Goal: Transaction & Acquisition: Book appointment/travel/reservation

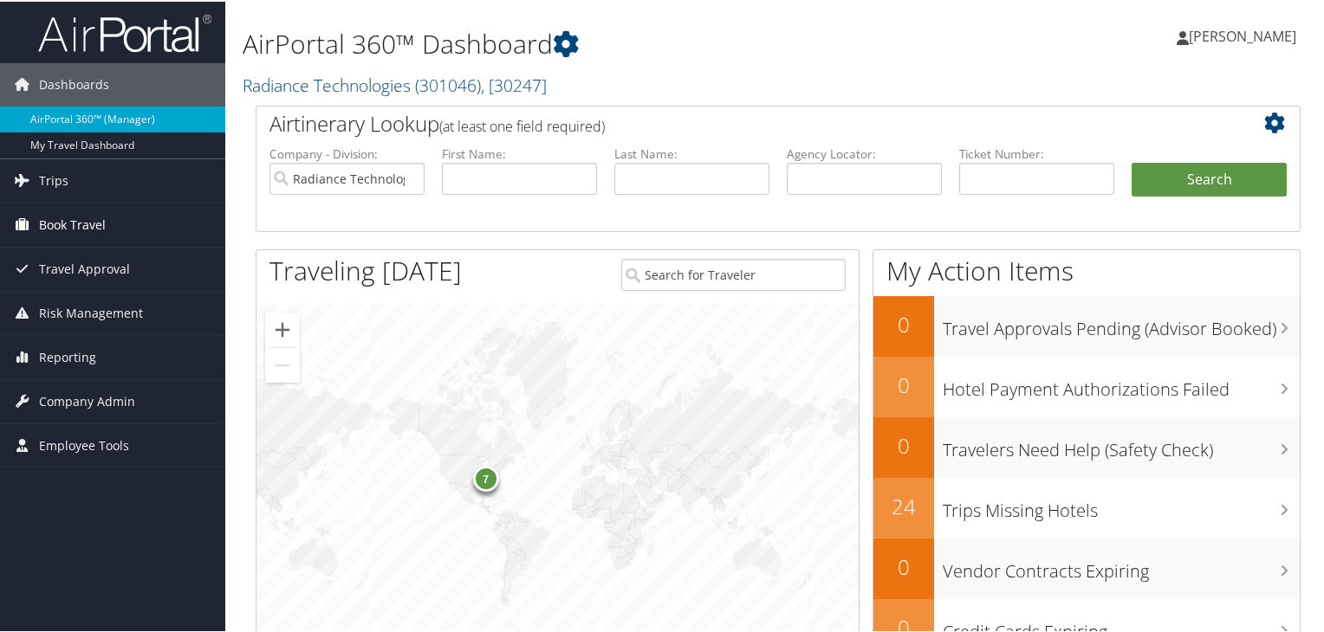
click at [129, 216] on link "Book Travel" at bounding box center [112, 223] width 225 height 43
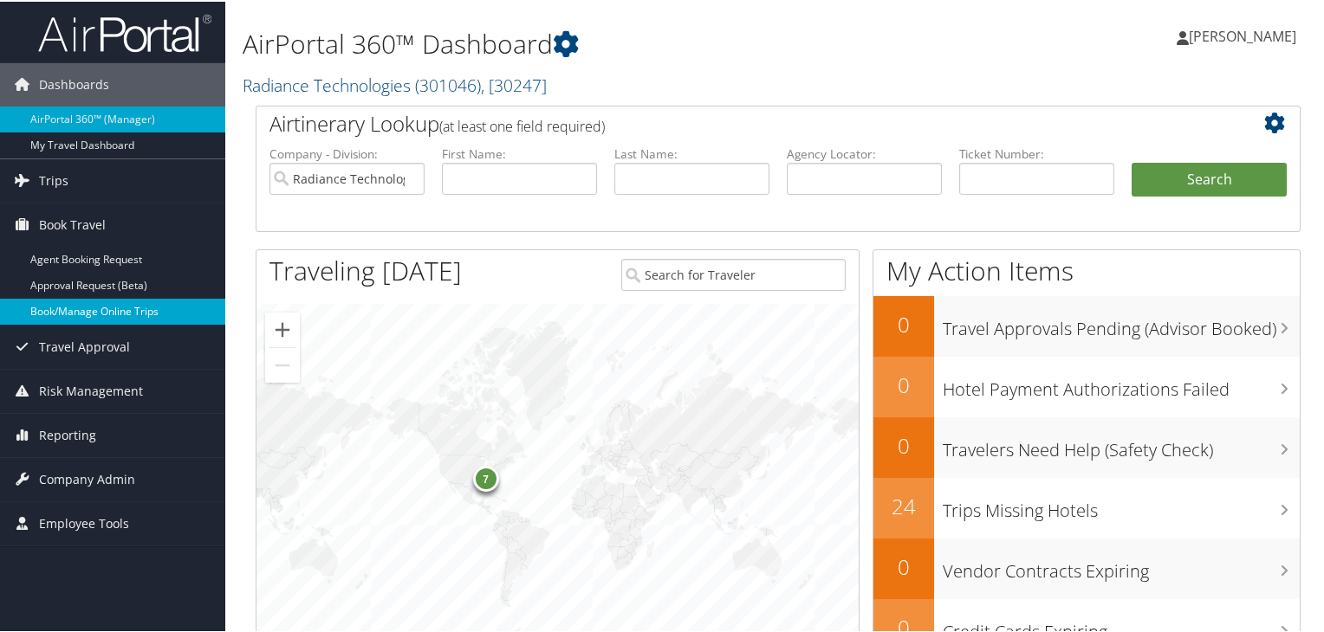
click at [139, 302] on link "Book/Manage Online Trips" at bounding box center [112, 310] width 225 height 26
